Goal: Task Accomplishment & Management: Complete application form

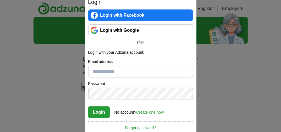
click at [125, 74] on input "Email address" at bounding box center [140, 72] width 105 height 12
type input "**********"
click at [105, 111] on button "Login" at bounding box center [99, 113] width 22 height 12
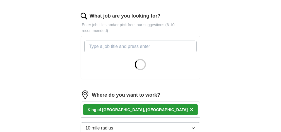
scroll to position [223, 0]
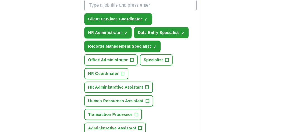
click at [0, 0] on span "×" at bounding box center [0, 0] width 0 height 0
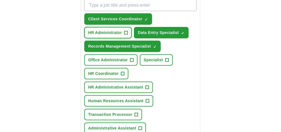
click at [128, 31] on span "+" at bounding box center [126, 33] width 3 height 4
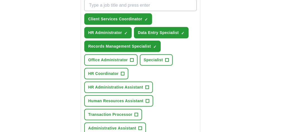
click at [197, 40] on div "**********" at bounding box center [140, 59] width 161 height 468
click at [116, 30] on span "HR Administrator" at bounding box center [105, 33] width 34 height 6
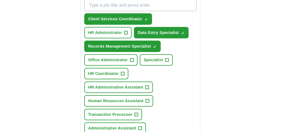
drag, startPoint x: 116, startPoint y: 30, endPoint x: 231, endPoint y: 85, distance: 127.6
click at [231, 85] on div "**********" at bounding box center [141, 43] width 214 height 499
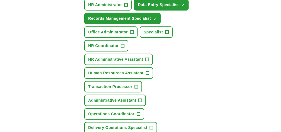
scroll to position [279, 0]
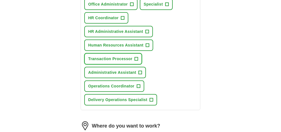
click at [123, 62] on span "Transaction Processor" at bounding box center [110, 59] width 44 height 6
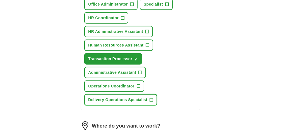
click at [147, 103] on span "Delivery Operations Specialist" at bounding box center [117, 100] width 59 height 6
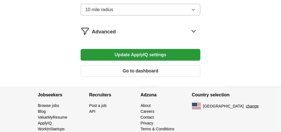
scroll to position [447, 0]
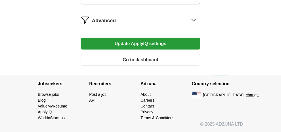
click at [134, 49] on button "Update ApplyIQ settings" at bounding box center [141, 44] width 120 height 12
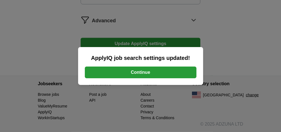
click at [146, 71] on button "Continue" at bounding box center [141, 73] width 112 height 12
